Goal: Task Accomplishment & Management: Use online tool/utility

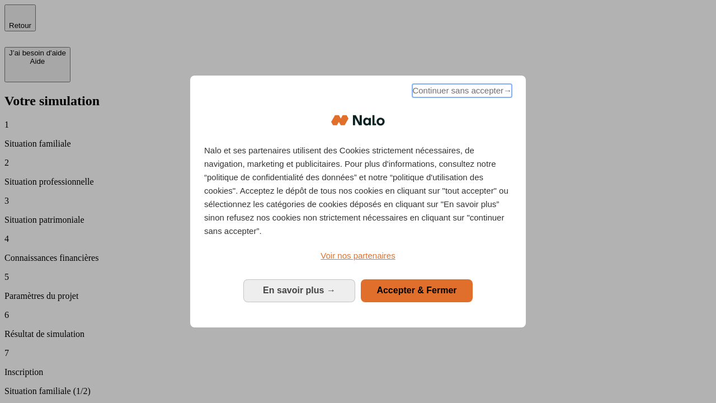
click at [461, 92] on span "Continuer sans accepter →" at bounding box center [462, 90] width 100 height 13
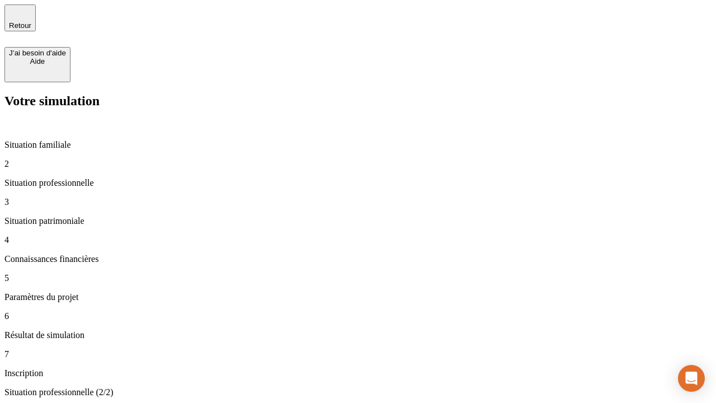
type input "70 000"
